Goal: Task Accomplishment & Management: Manage account settings

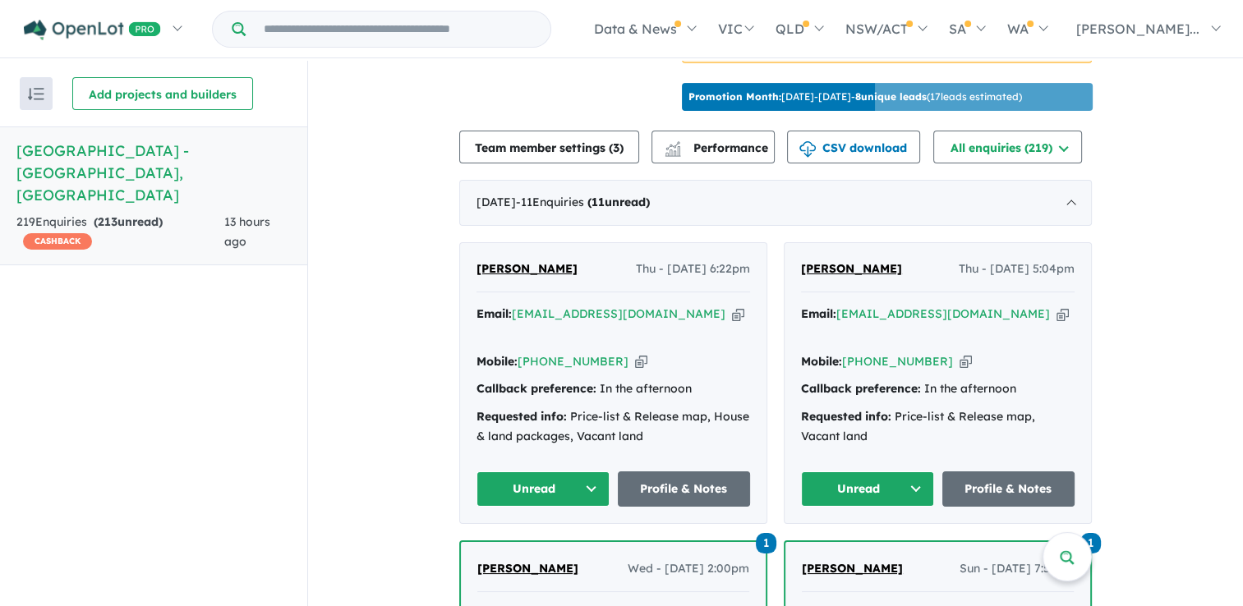
scroll to position [601, 0]
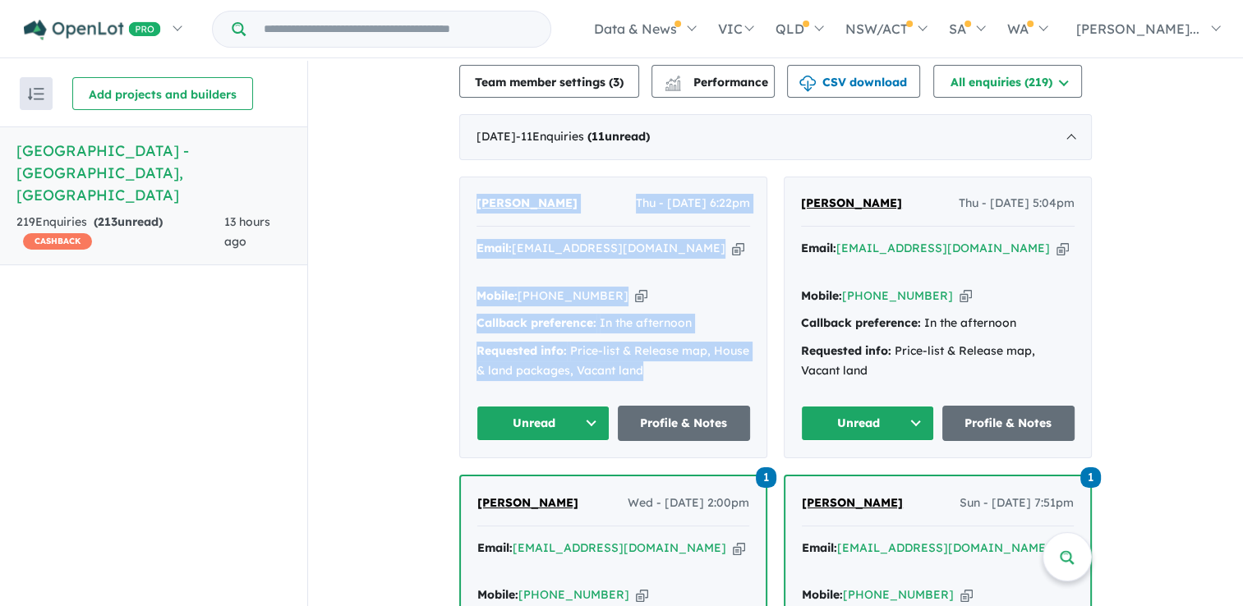
drag, startPoint x: 649, startPoint y: 367, endPoint x: 393, endPoint y: 212, distance: 298.9
drag, startPoint x: 393, startPoint y: 212, endPoint x: 380, endPoint y: 268, distance: 57.4
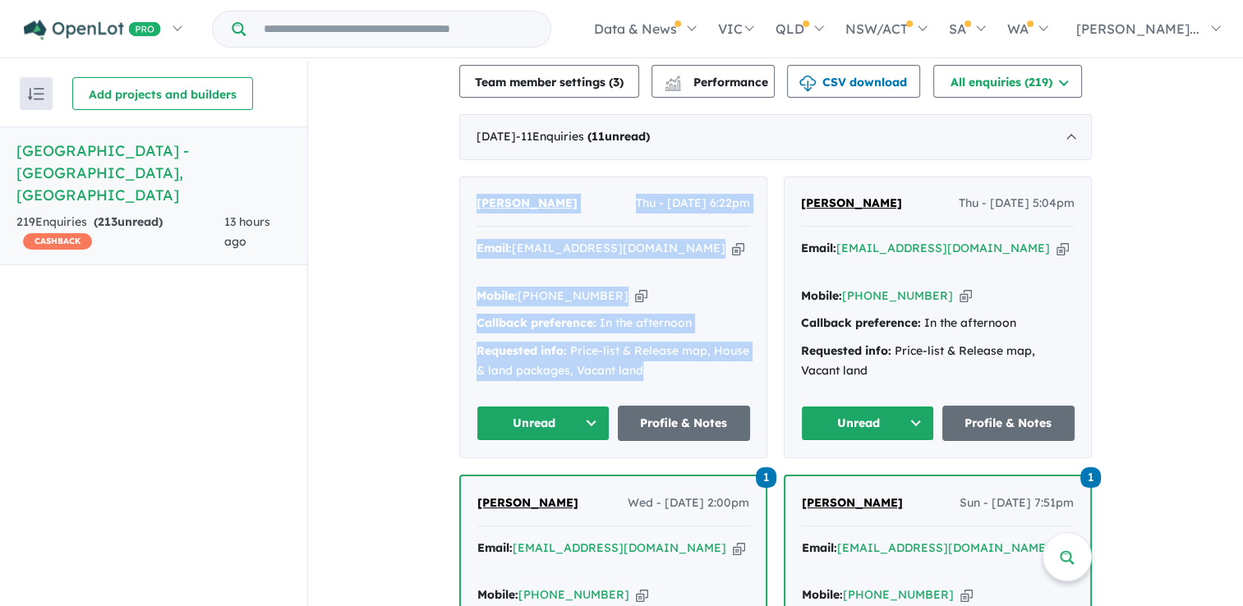
drag, startPoint x: 678, startPoint y: 366, endPoint x: 466, endPoint y: 223, distance: 256.3
click at [466, 223] on div "[PERSON_NAME] Thu - [DATE] 6:22pm Email: [EMAIL_ADDRESS][DOMAIN_NAME] Copied! M…" at bounding box center [613, 317] width 306 height 280
drag, startPoint x: 466, startPoint y: 223, endPoint x: 442, endPoint y: 268, distance: 50.3
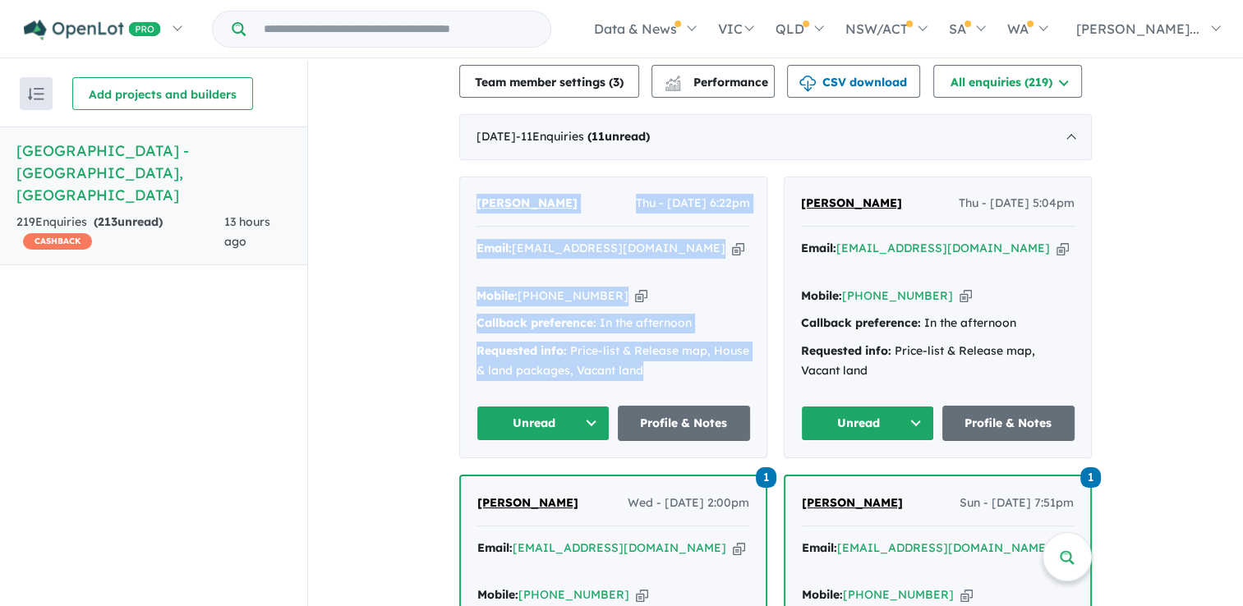
drag, startPoint x: 646, startPoint y: 366, endPoint x: 415, endPoint y: 218, distance: 274.8
drag, startPoint x: 415, startPoint y: 218, endPoint x: 566, endPoint y: 218, distance: 151.1
copy div "[PERSON_NAME] Thu - [DATE] 6:22pm Email: [EMAIL_ADDRESS][DOMAIN_NAME] Copied! M…"
